Goal: Task Accomplishment & Management: Manage account settings

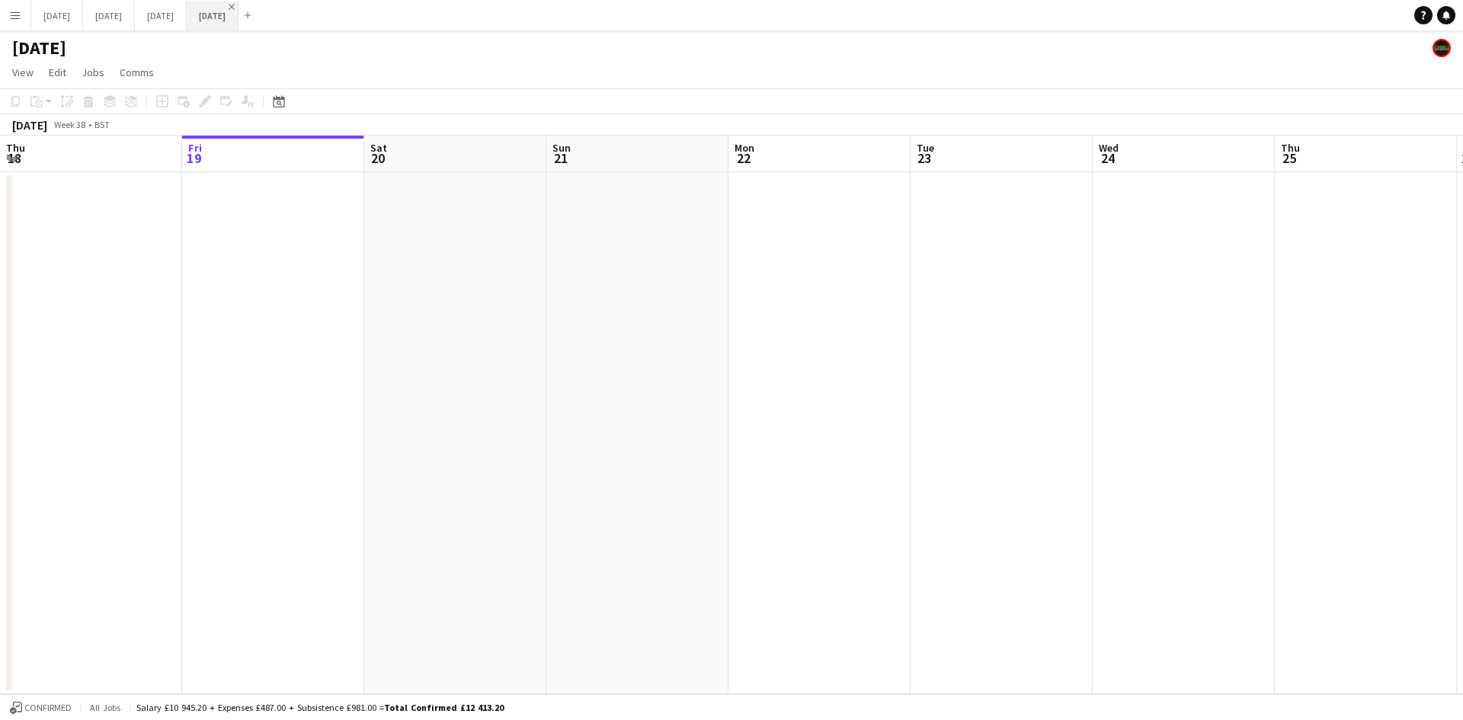
click at [235, 8] on app-icon "Close" at bounding box center [232, 7] width 6 height 6
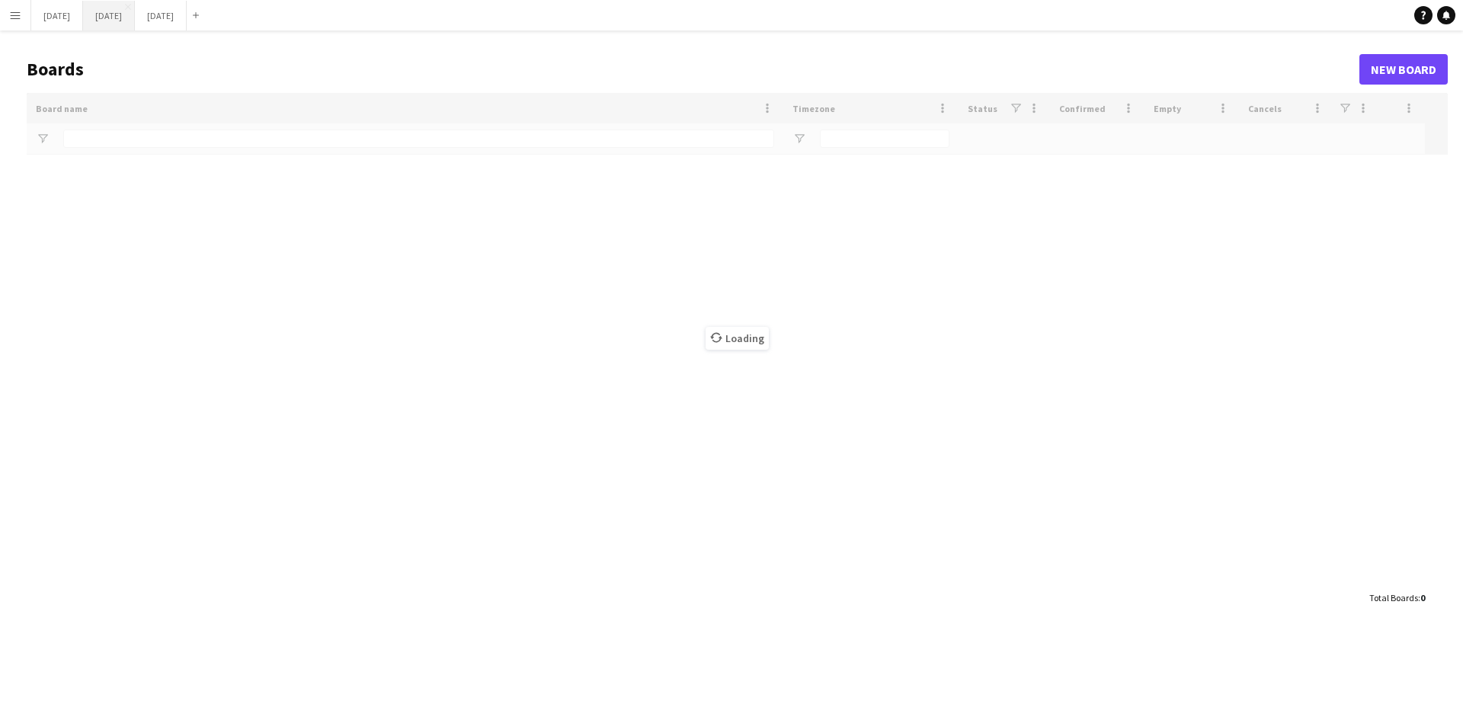
type input "***"
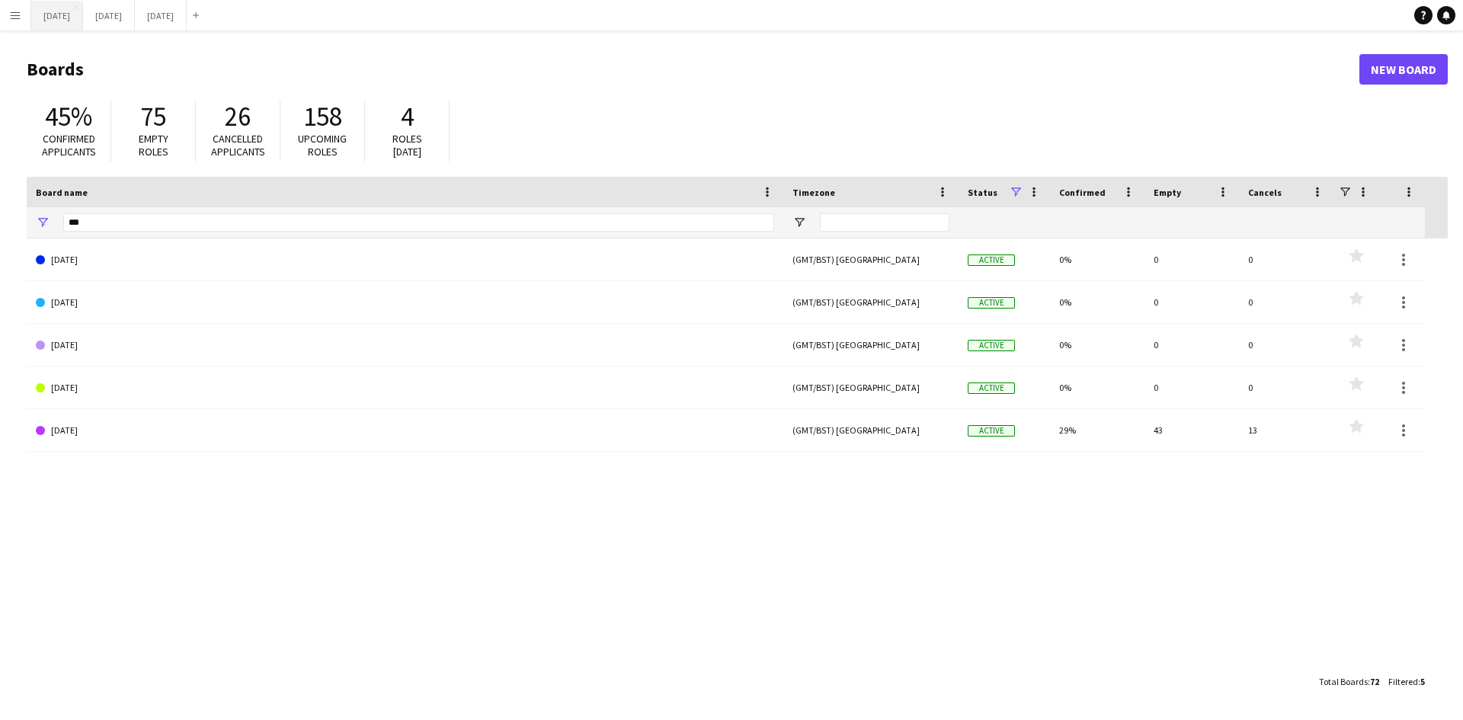
click at [83, 21] on button "[DATE] Close" at bounding box center [57, 16] width 52 height 30
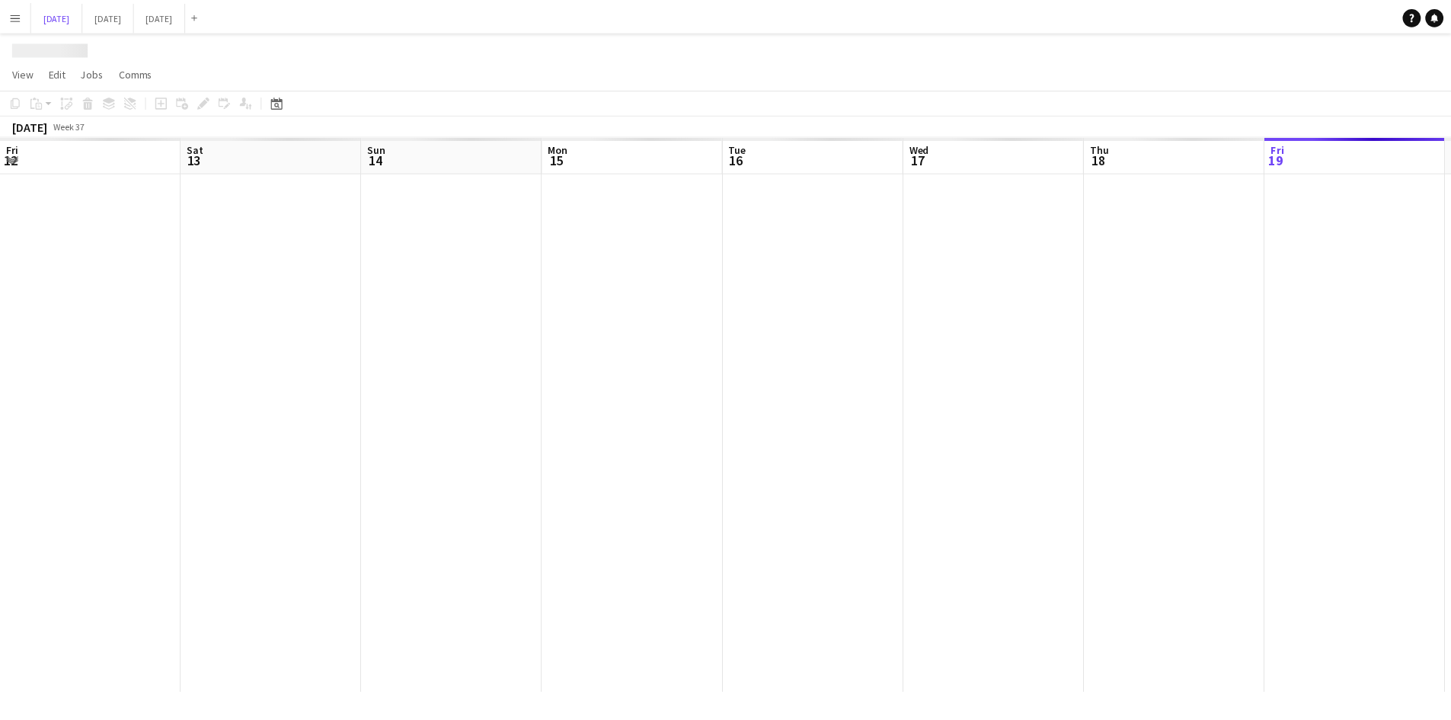
scroll to position [0, 423]
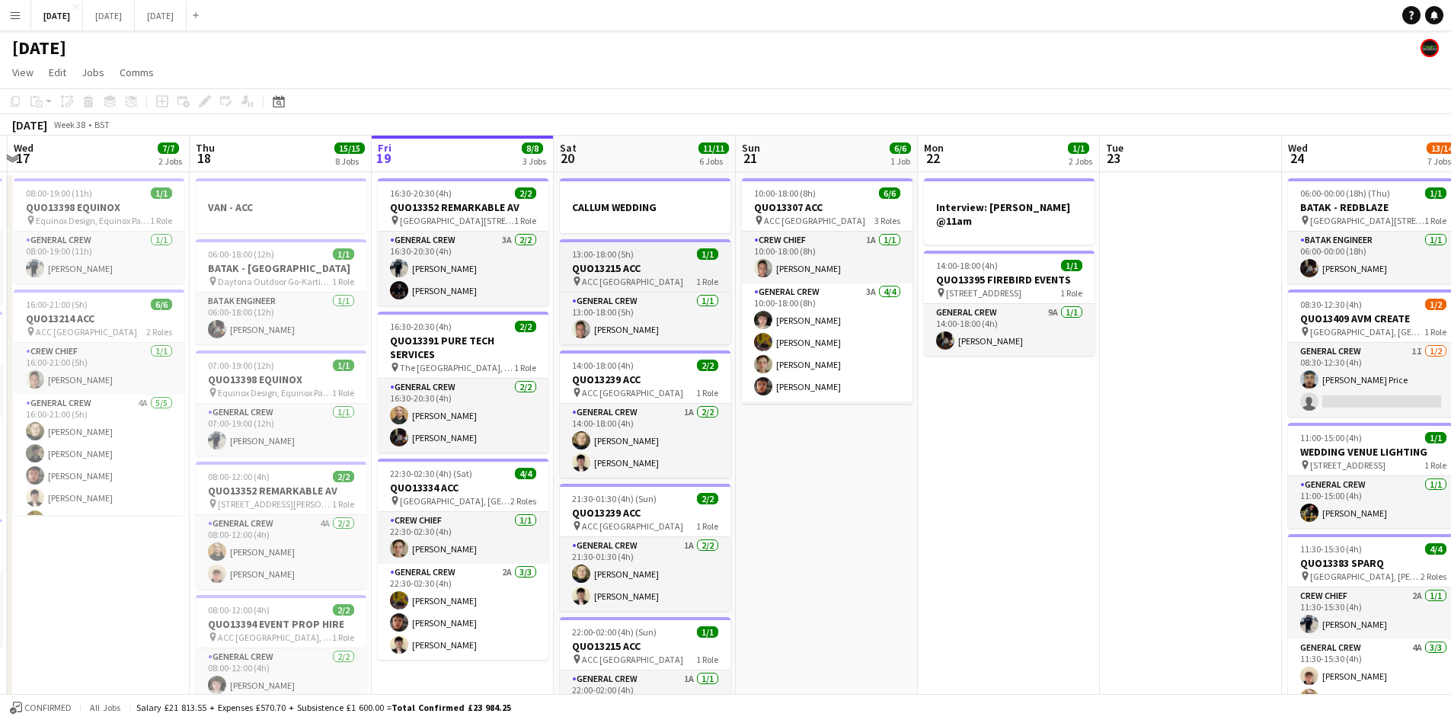
drag, startPoint x: 1040, startPoint y: 317, endPoint x: 603, endPoint y: 290, distance: 438.2
click at [559, 290] on app-calendar-viewport "Sun 14 9/9 4 Jobs Mon 15 12/12 4 Jobs Tue 16 8/8 3 Jobs Wed 17 7/7 2 Jobs Thu 1…" at bounding box center [725, 717] width 1451 height 1163
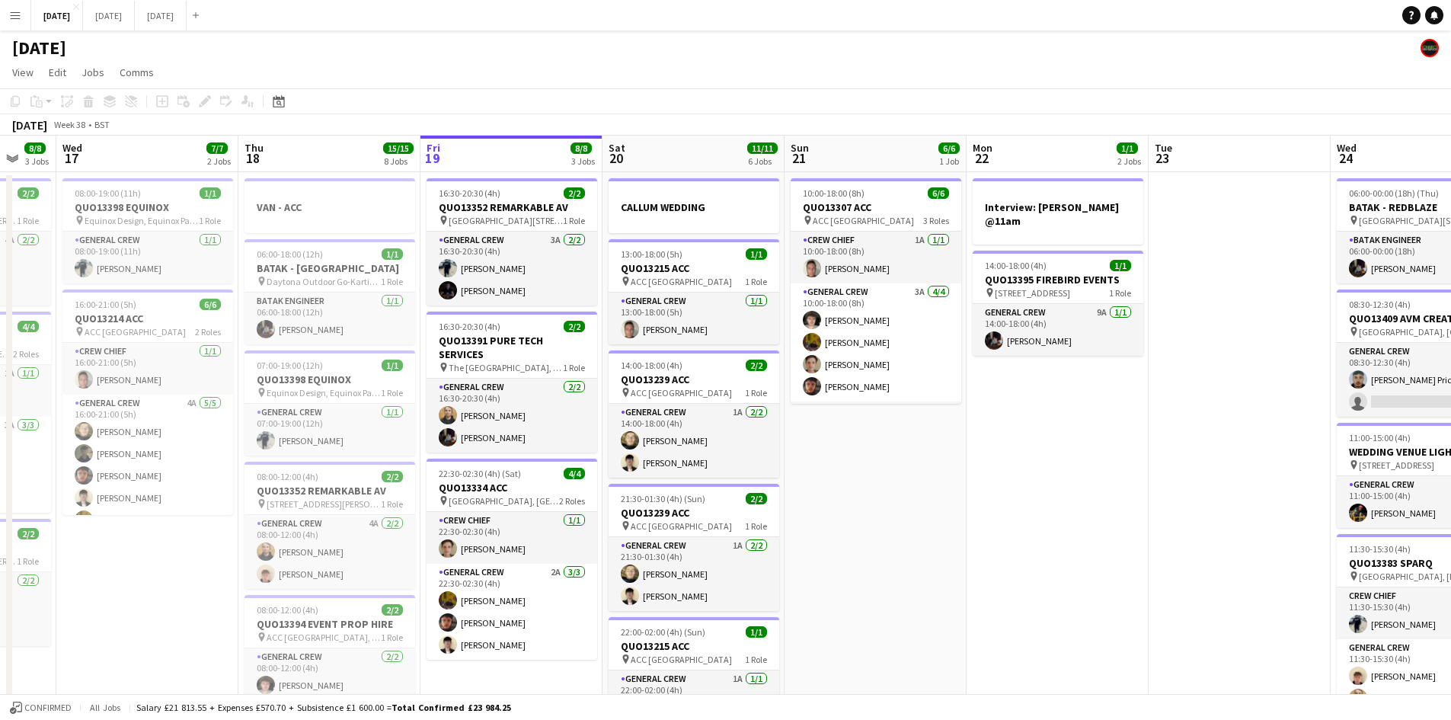
drag, startPoint x: 974, startPoint y: 380, endPoint x: 658, endPoint y: 344, distance: 317.5
click at [658, 344] on app-calendar-viewport "Sun 14 9/9 4 Jobs Mon 15 12/12 4 Jobs Tue 16 8/8 3 Jobs Wed 17 7/7 2 Jobs Thu 1…" at bounding box center [725, 717] width 1451 height 1163
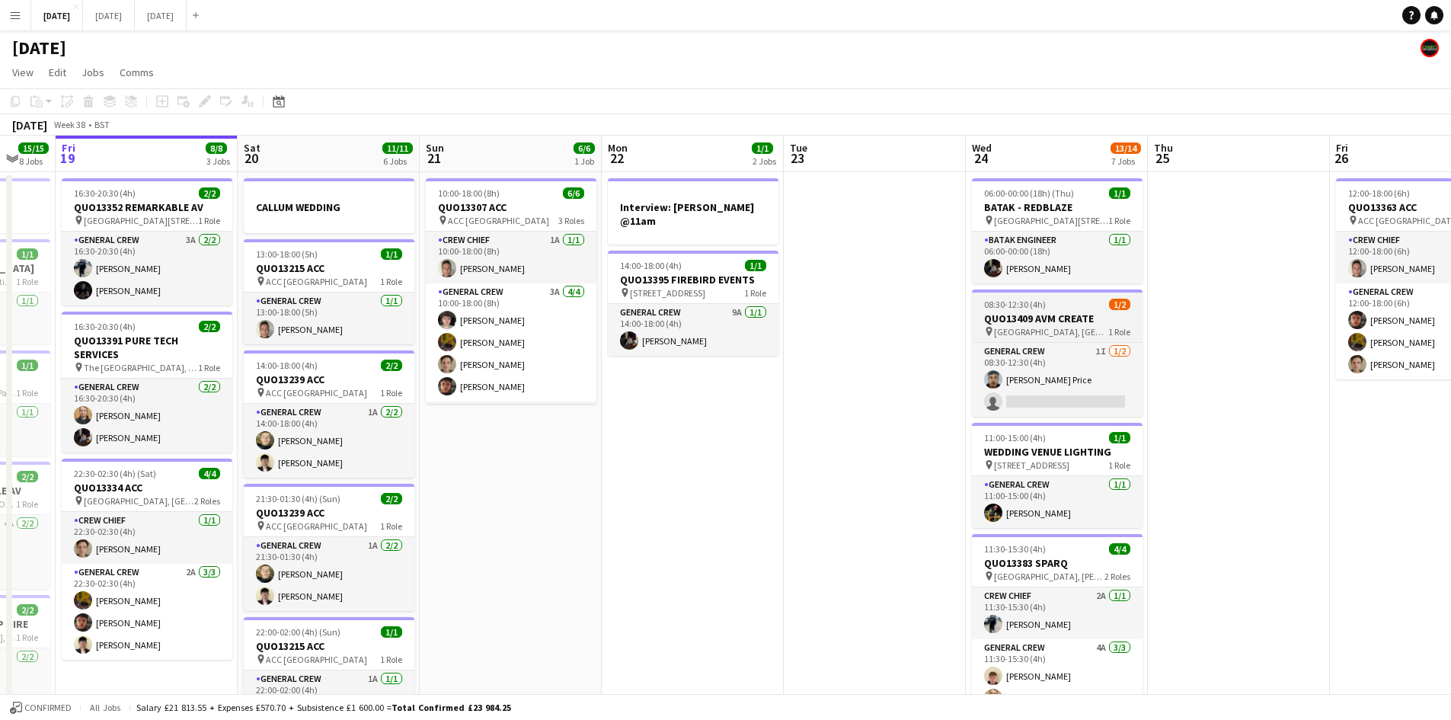
click at [1038, 312] on h3 "QUO13409 AVM CREATE" at bounding box center [1057, 319] width 171 height 14
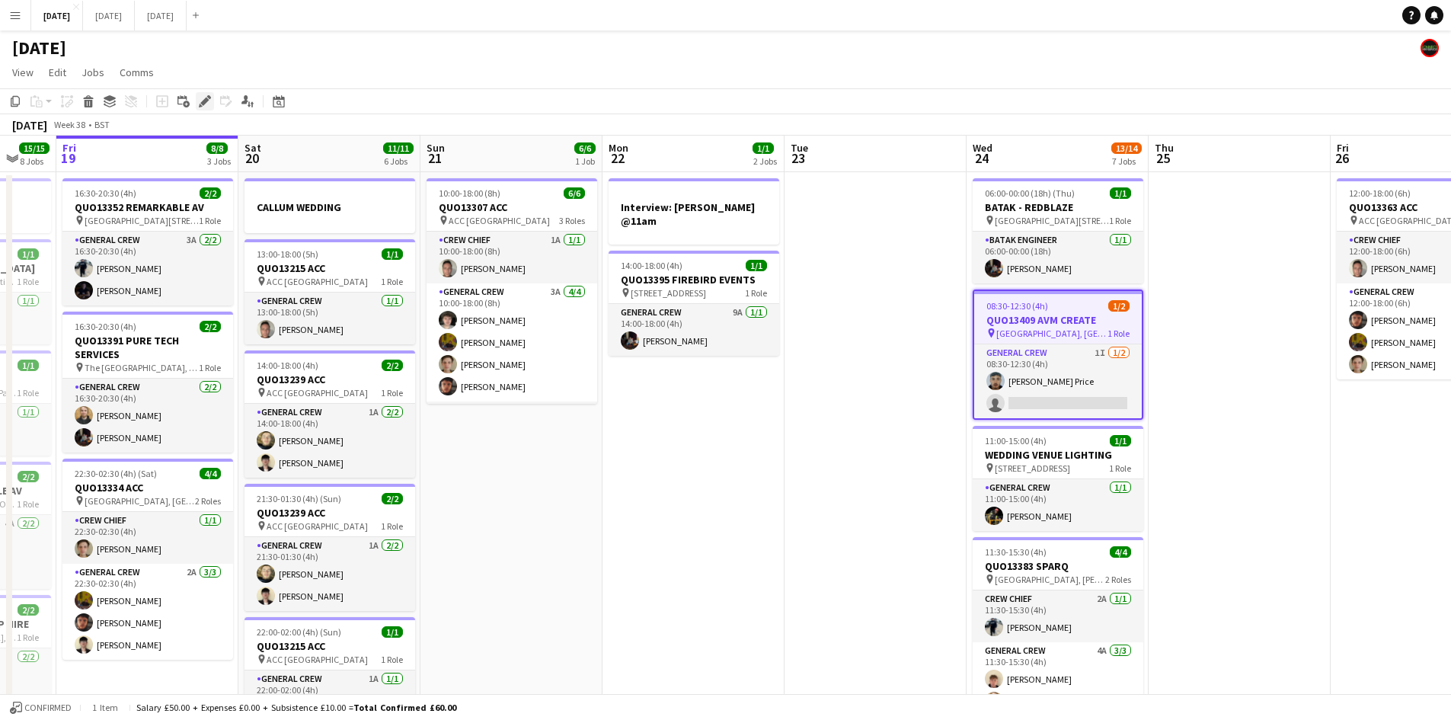
click at [209, 101] on icon "Edit" at bounding box center [205, 101] width 12 height 12
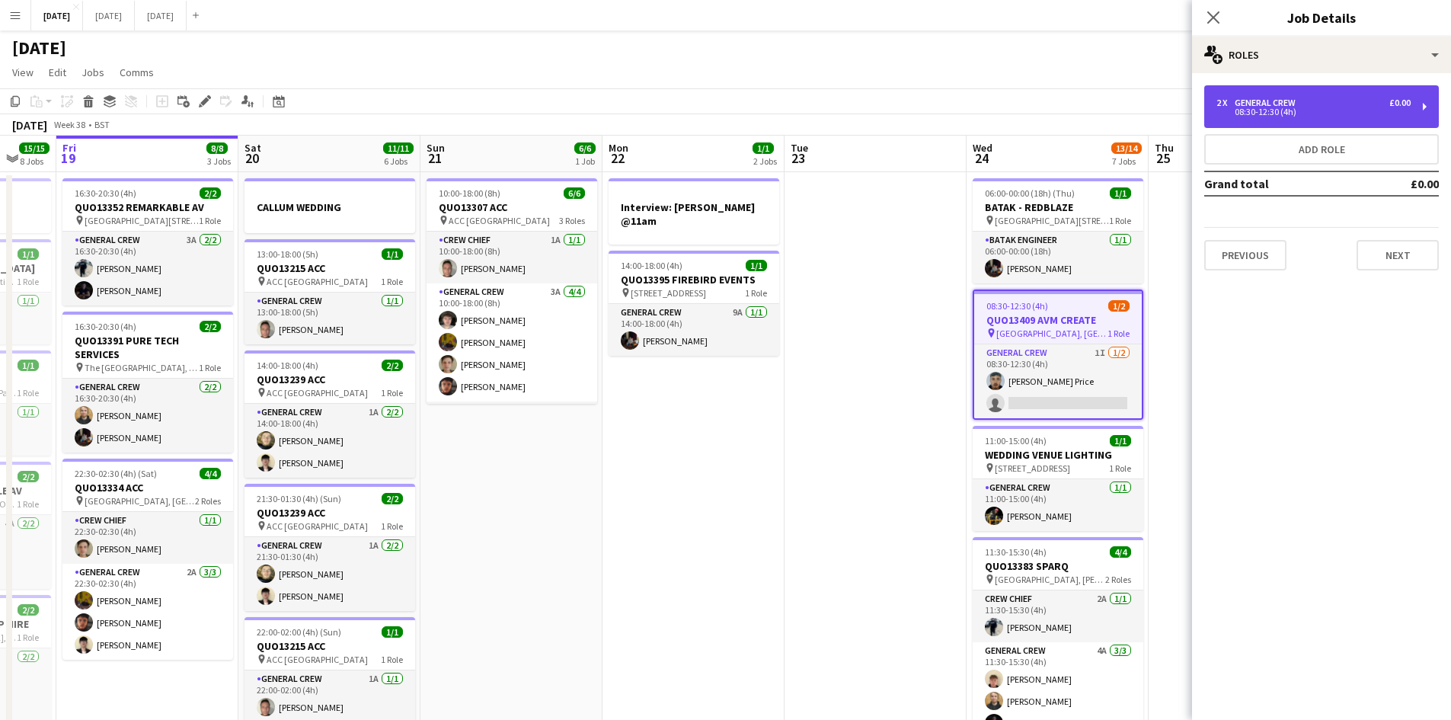
click at [1340, 100] on div "2 x General Crew £0.00" at bounding box center [1314, 103] width 194 height 11
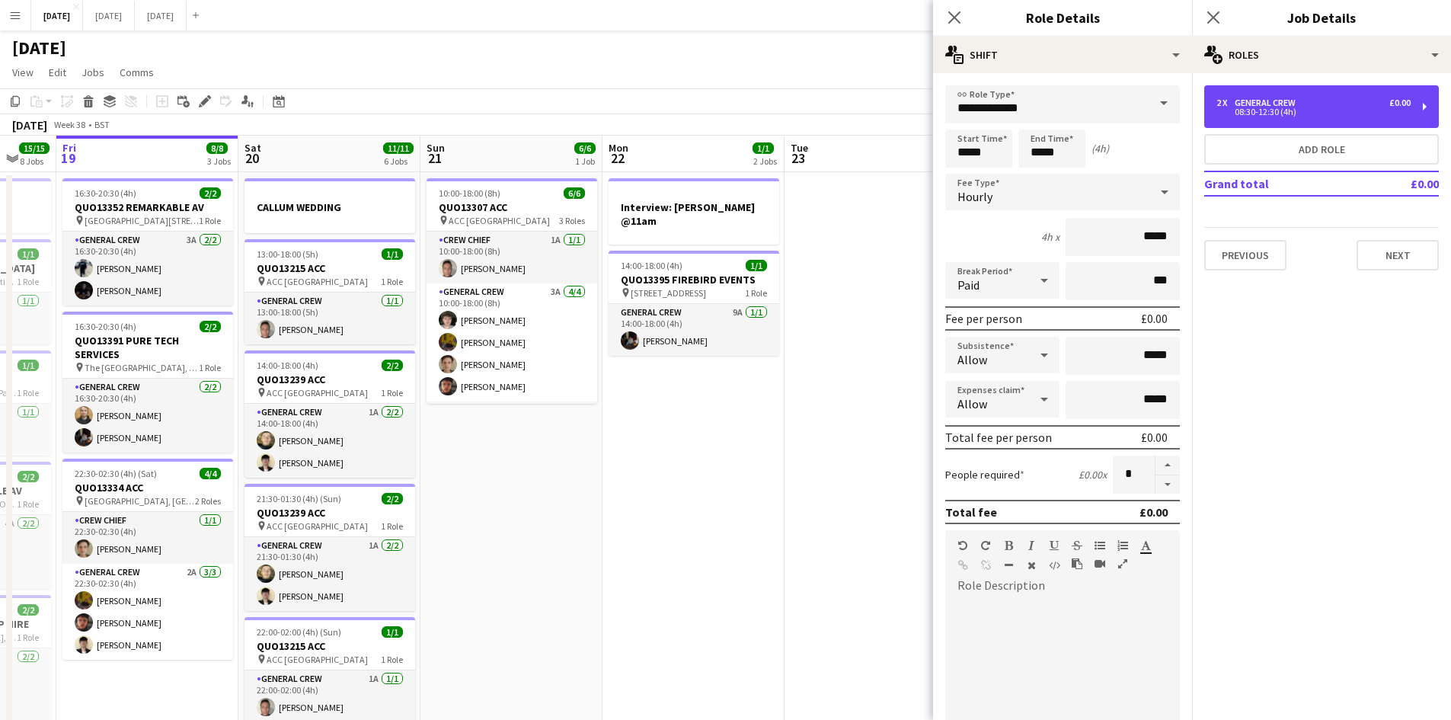
scroll to position [234, 0]
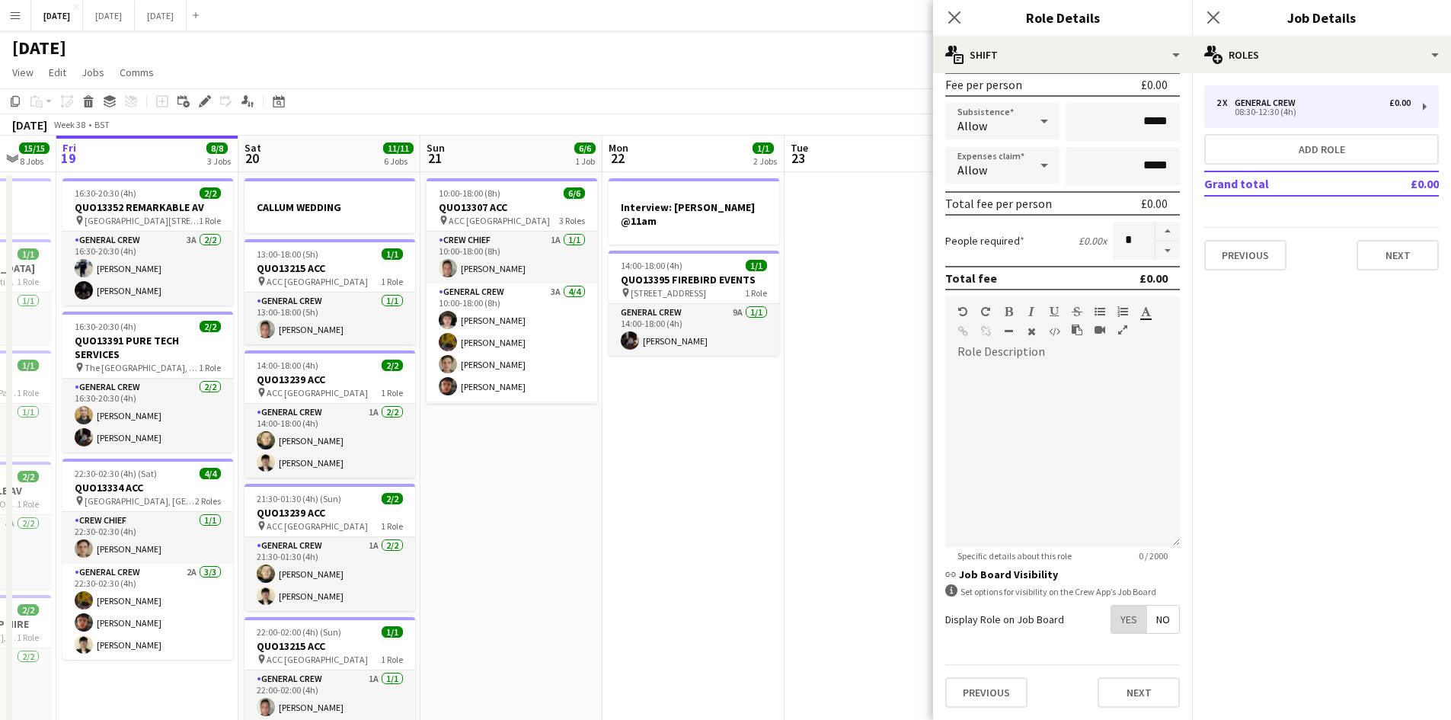
drag, startPoint x: 1117, startPoint y: 625, endPoint x: 1122, endPoint y: 590, distance: 35.5
click at [1117, 624] on span "Yes" at bounding box center [1129, 619] width 35 height 27
drag, startPoint x: 956, startPoint y: 20, endPoint x: 1061, endPoint y: 12, distance: 105.4
click at [956, 19] on icon at bounding box center [954, 17] width 14 height 14
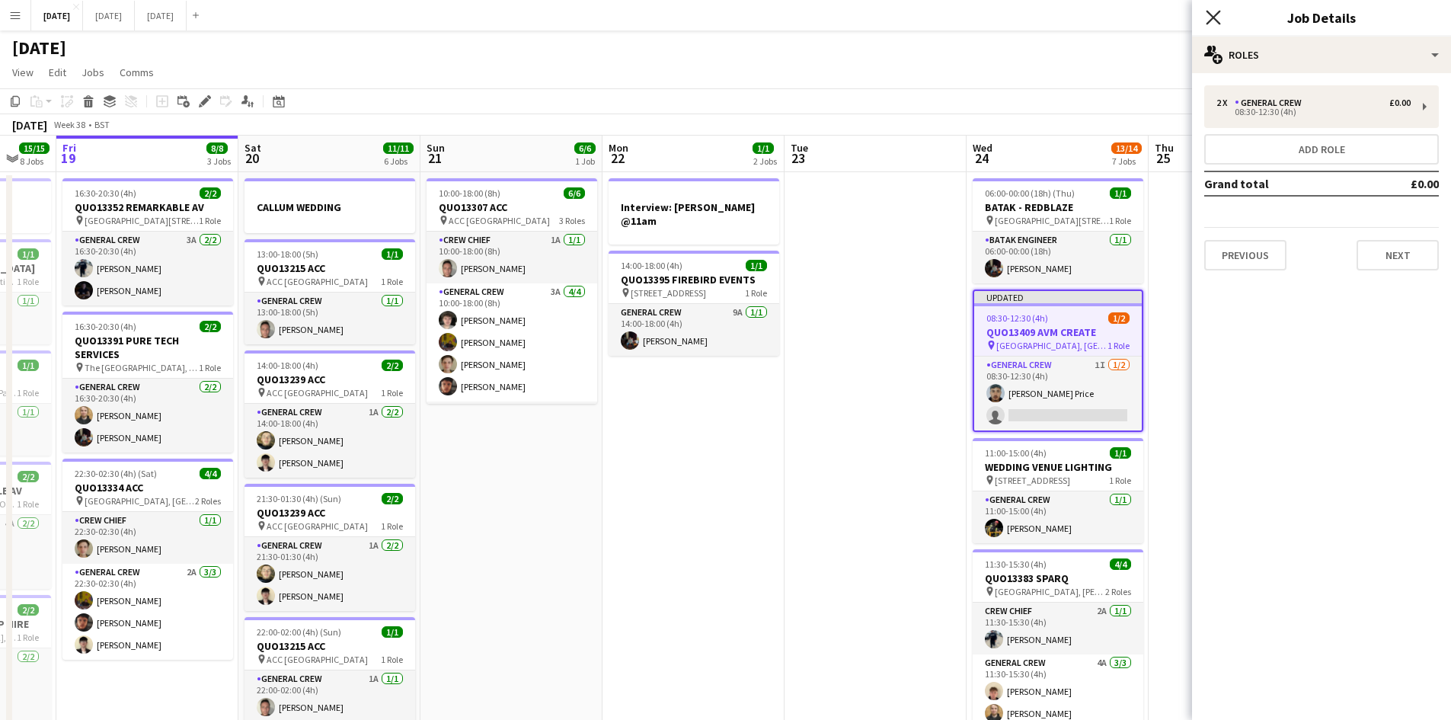
click at [1210, 12] on icon "Close pop-in" at bounding box center [1213, 17] width 14 height 14
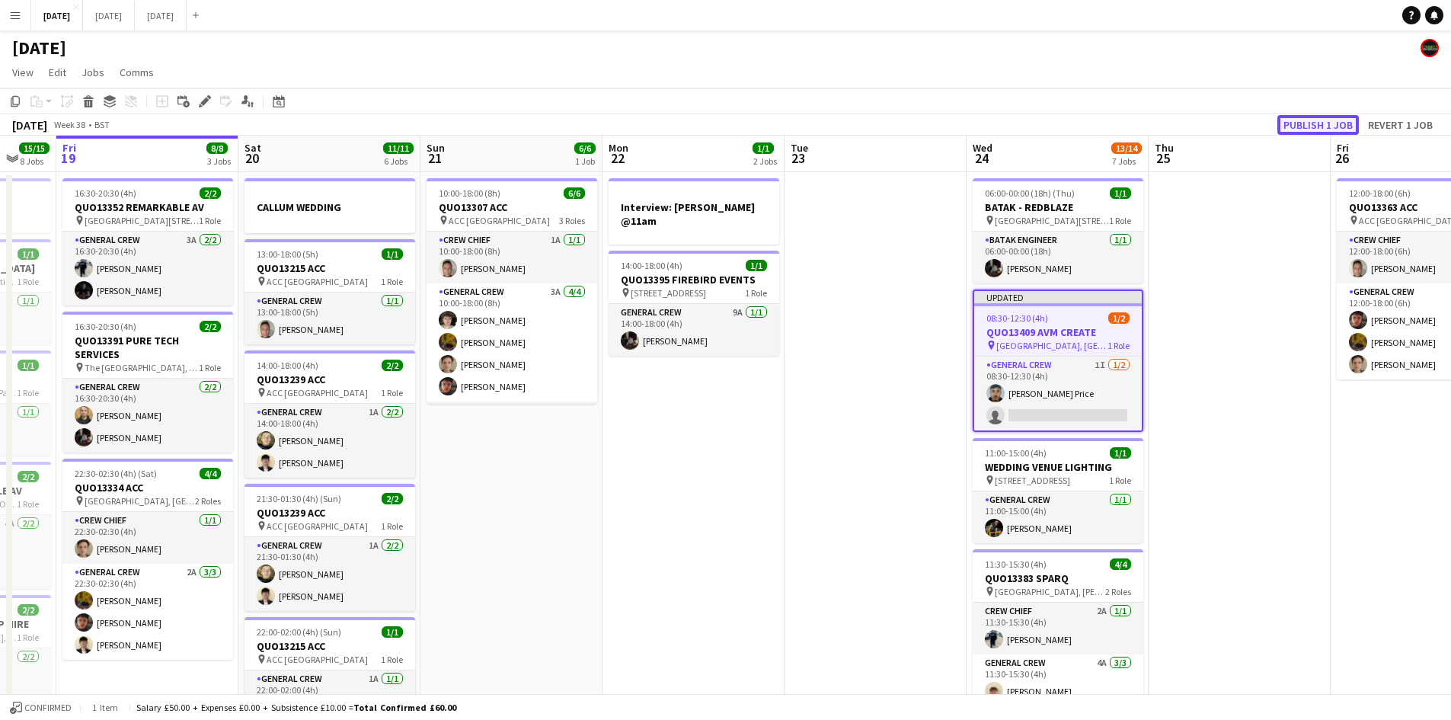
click at [1316, 126] on button "Publish 1 job" at bounding box center [1319, 125] width 82 height 20
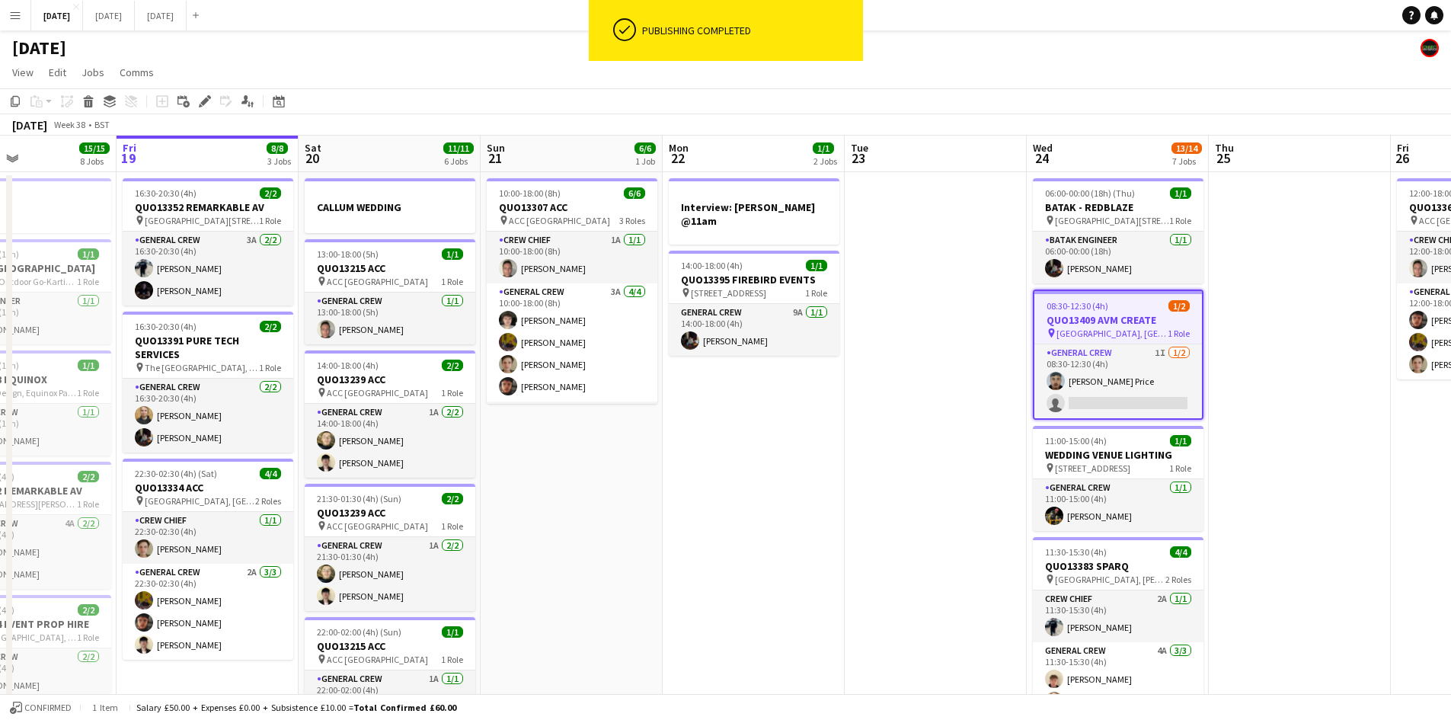
drag, startPoint x: 907, startPoint y: 367, endPoint x: 989, endPoint y: 366, distance: 81.5
click at [988, 369] on app-calendar-viewport "Tue 16 8/8 3 Jobs Wed 17 7/7 2 Jobs Thu 18 15/15 8 Jobs Fri 19 8/8 3 Jobs Sat 2…" at bounding box center [725, 717] width 1451 height 1163
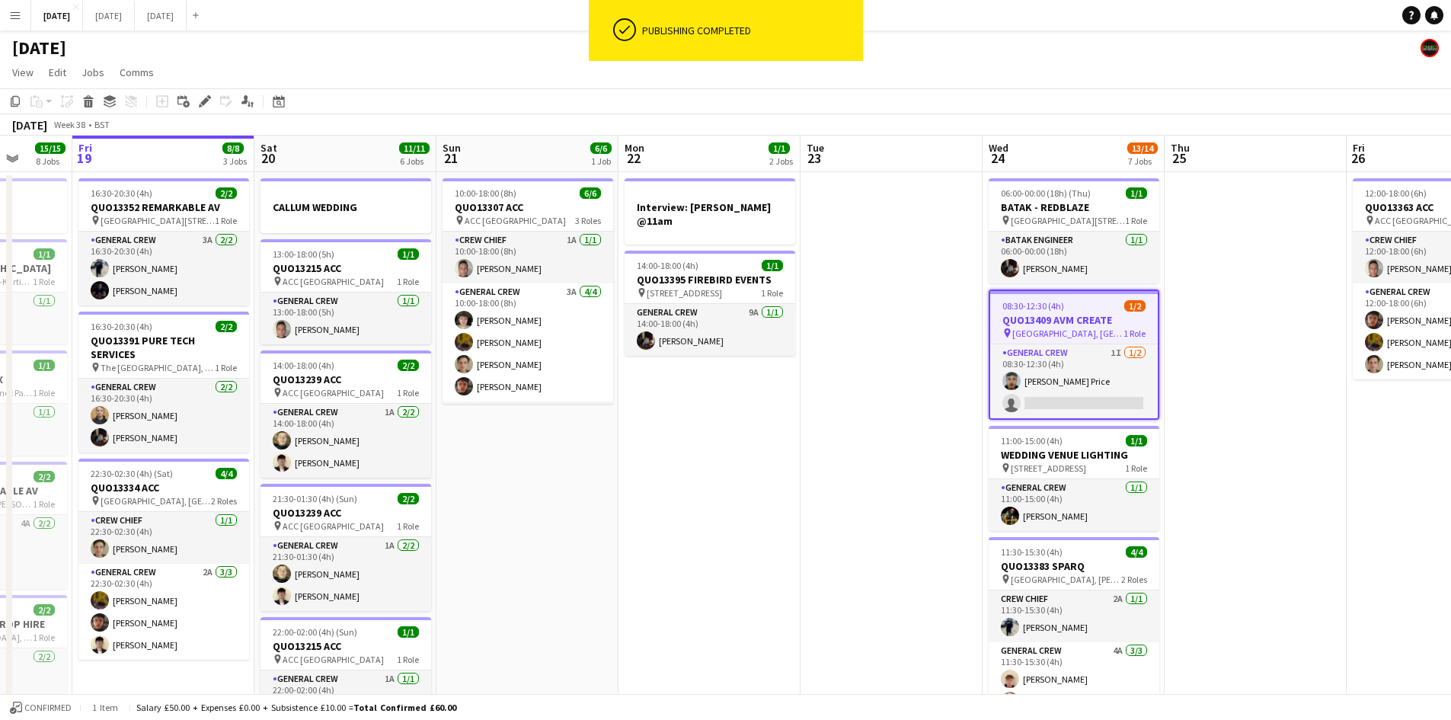
scroll to position [0, 478]
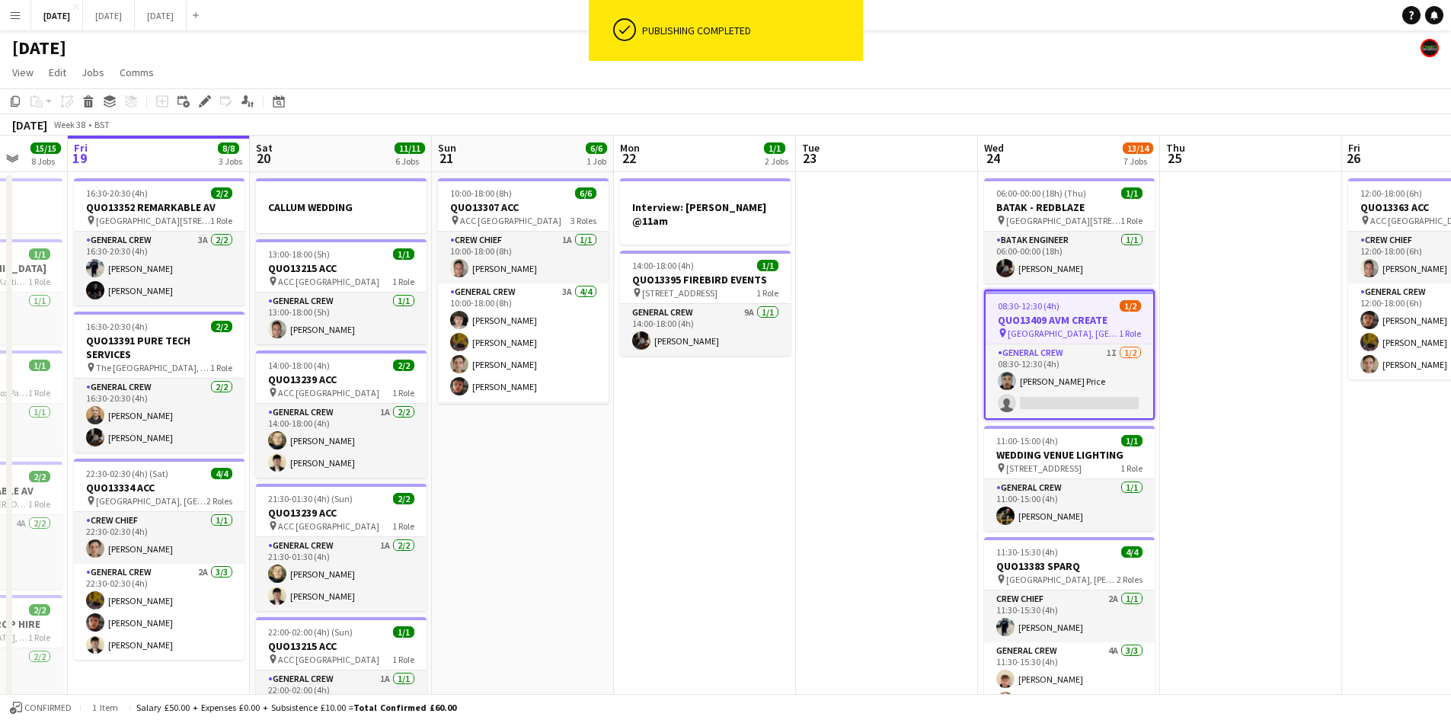
drag, startPoint x: 920, startPoint y: 446, endPoint x: 851, endPoint y: 440, distance: 69.6
click at [851, 440] on app-calendar-viewport "Tue 16 8/8 3 Jobs Wed 17 7/7 2 Jobs Thu 18 15/15 8 Jobs Fri 19 8/8 3 Jobs Sat 2…" at bounding box center [725, 717] width 1451 height 1163
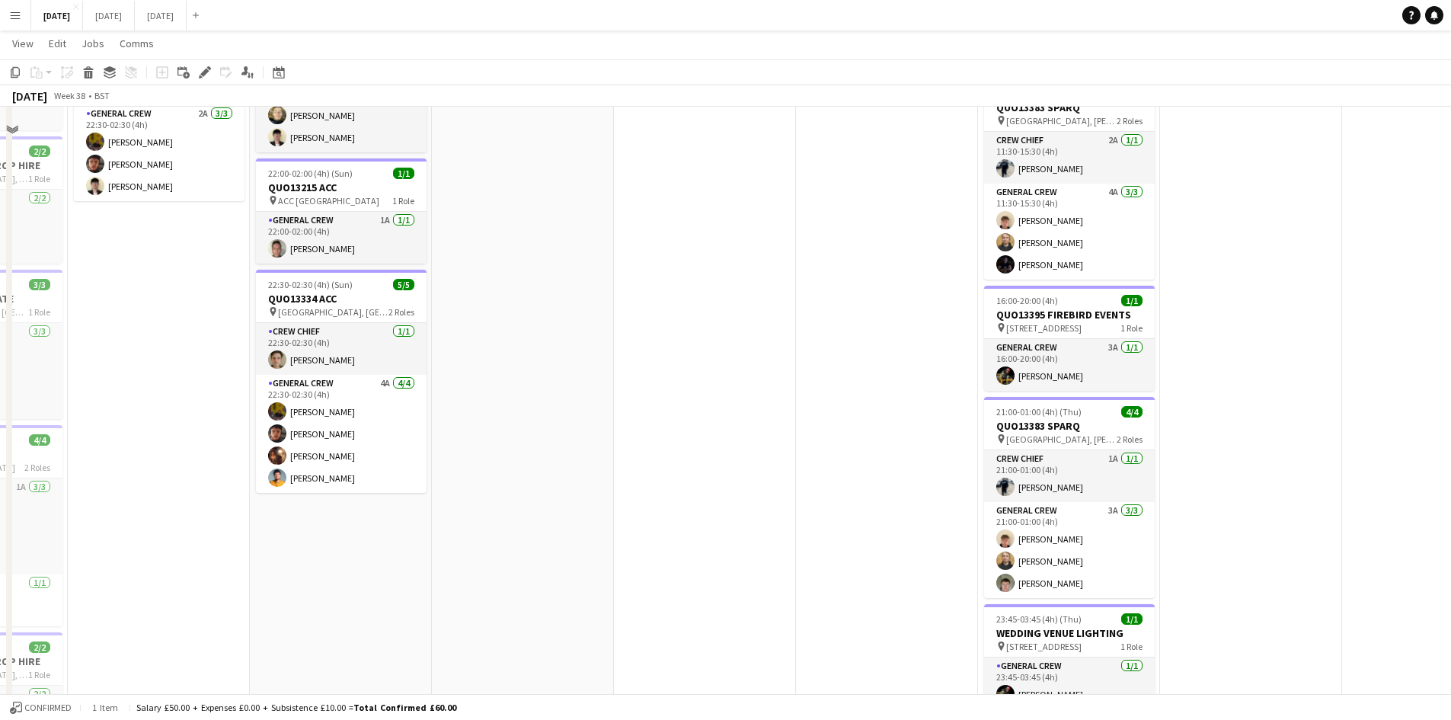
scroll to position [305, 0]
